Goal: Task Accomplishment & Management: Complete application form

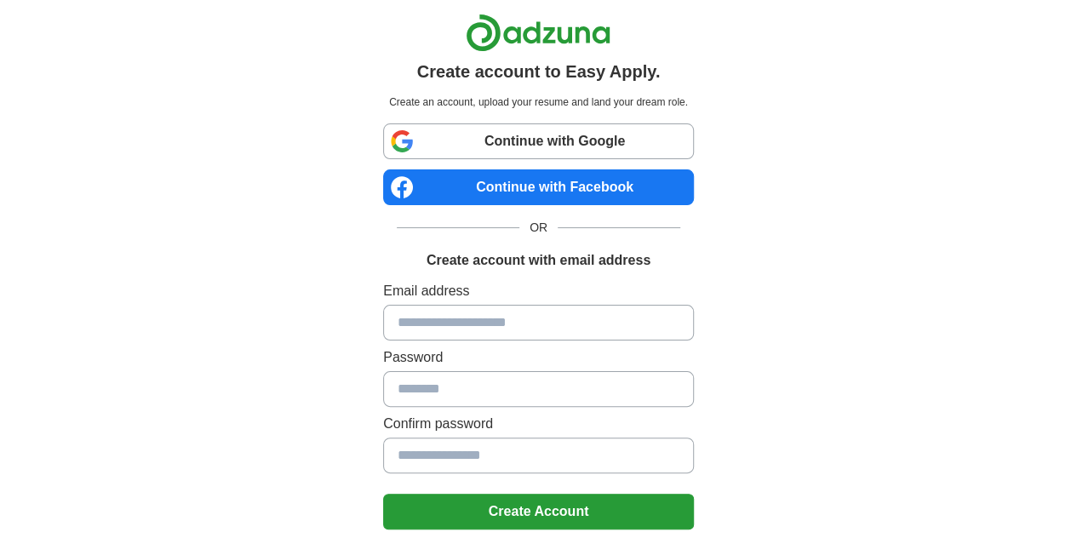
click at [437, 322] on input at bounding box center [538, 323] width 311 height 36
type input "**********"
click at [465, 389] on input at bounding box center [538, 389] width 311 height 36
click at [397, 391] on input at bounding box center [538, 389] width 311 height 36
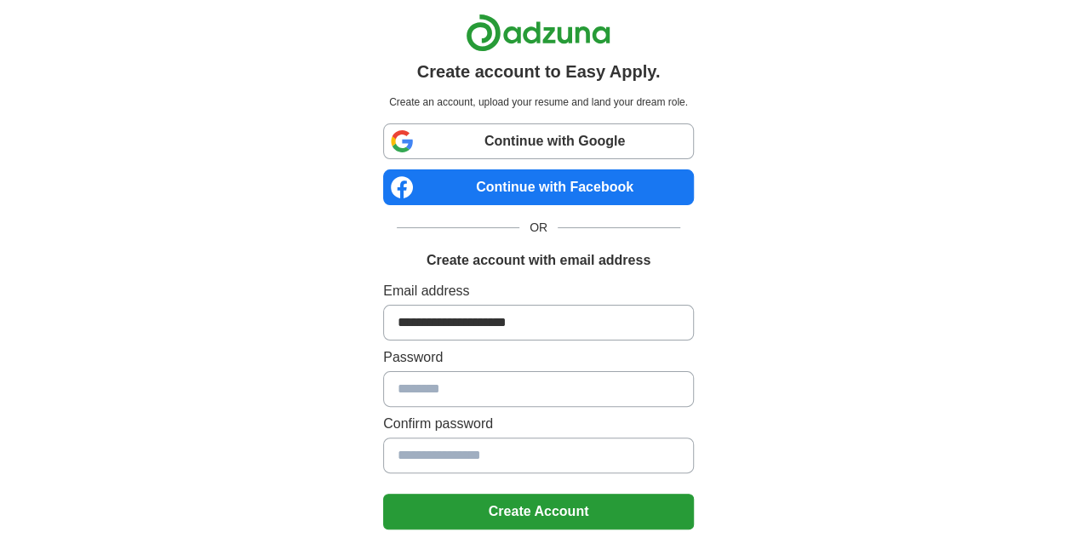
click at [397, 391] on input at bounding box center [538, 389] width 311 height 36
click at [402, 390] on input at bounding box center [538, 389] width 311 height 36
type input "*"
click at [468, 402] on input at bounding box center [538, 389] width 311 height 36
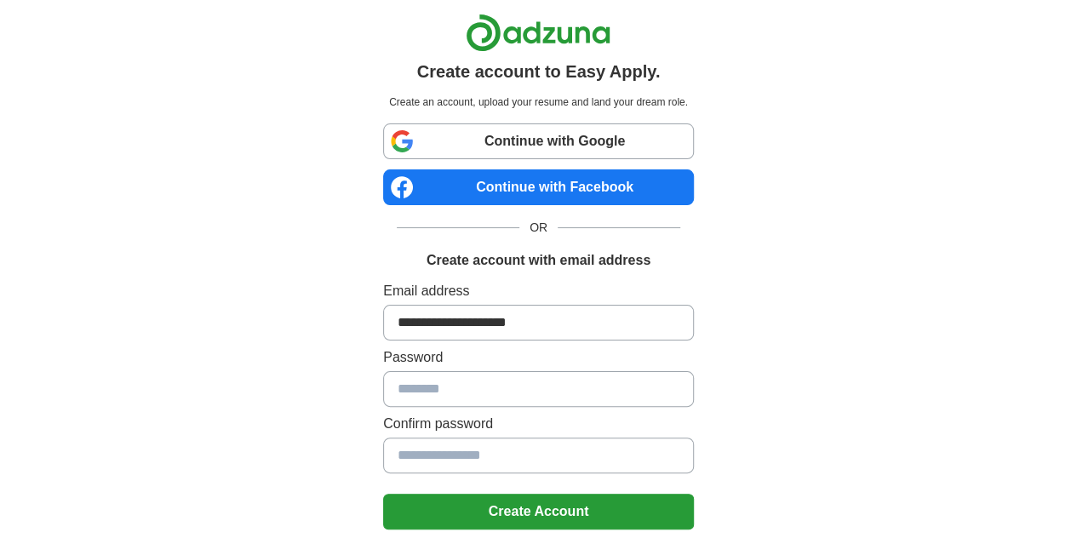
click at [469, 397] on input at bounding box center [538, 389] width 311 height 36
click at [470, 396] on input at bounding box center [538, 389] width 311 height 36
click at [496, 377] on input at bounding box center [538, 389] width 311 height 36
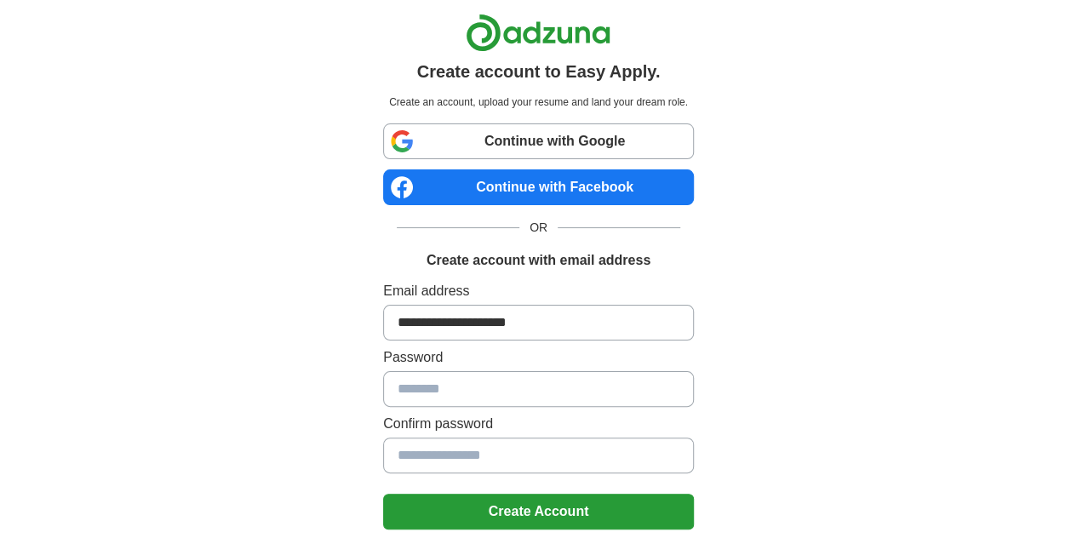
scroll to position [141, 0]
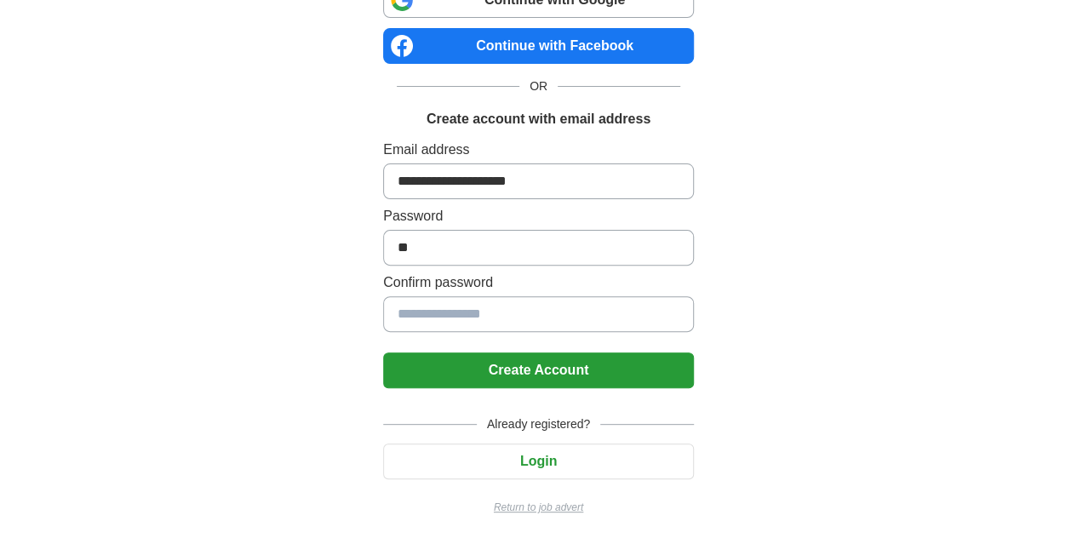
type input "*"
